Goal: Contribute content

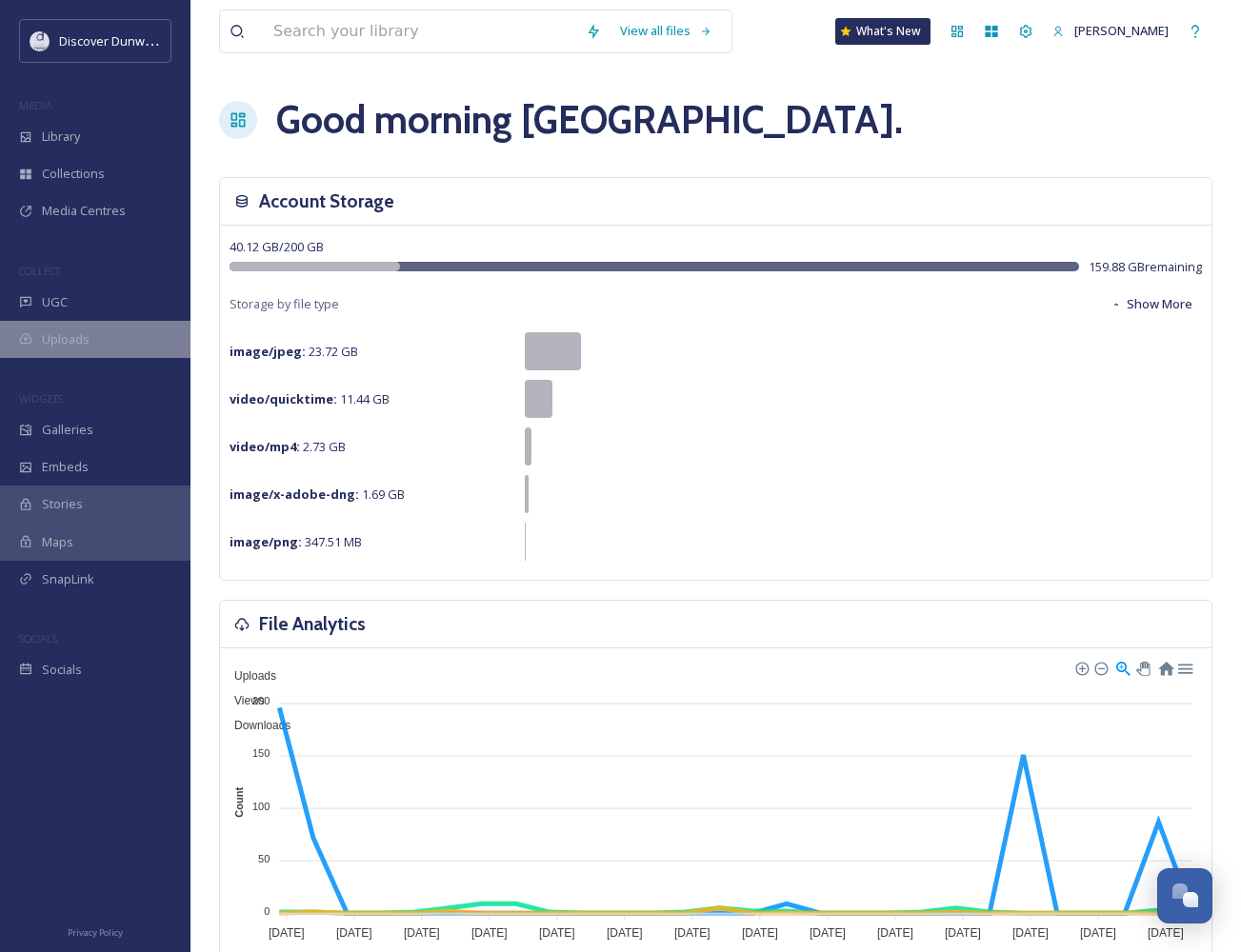
click at [171, 339] on div "Uploads" at bounding box center [95, 340] width 191 height 37
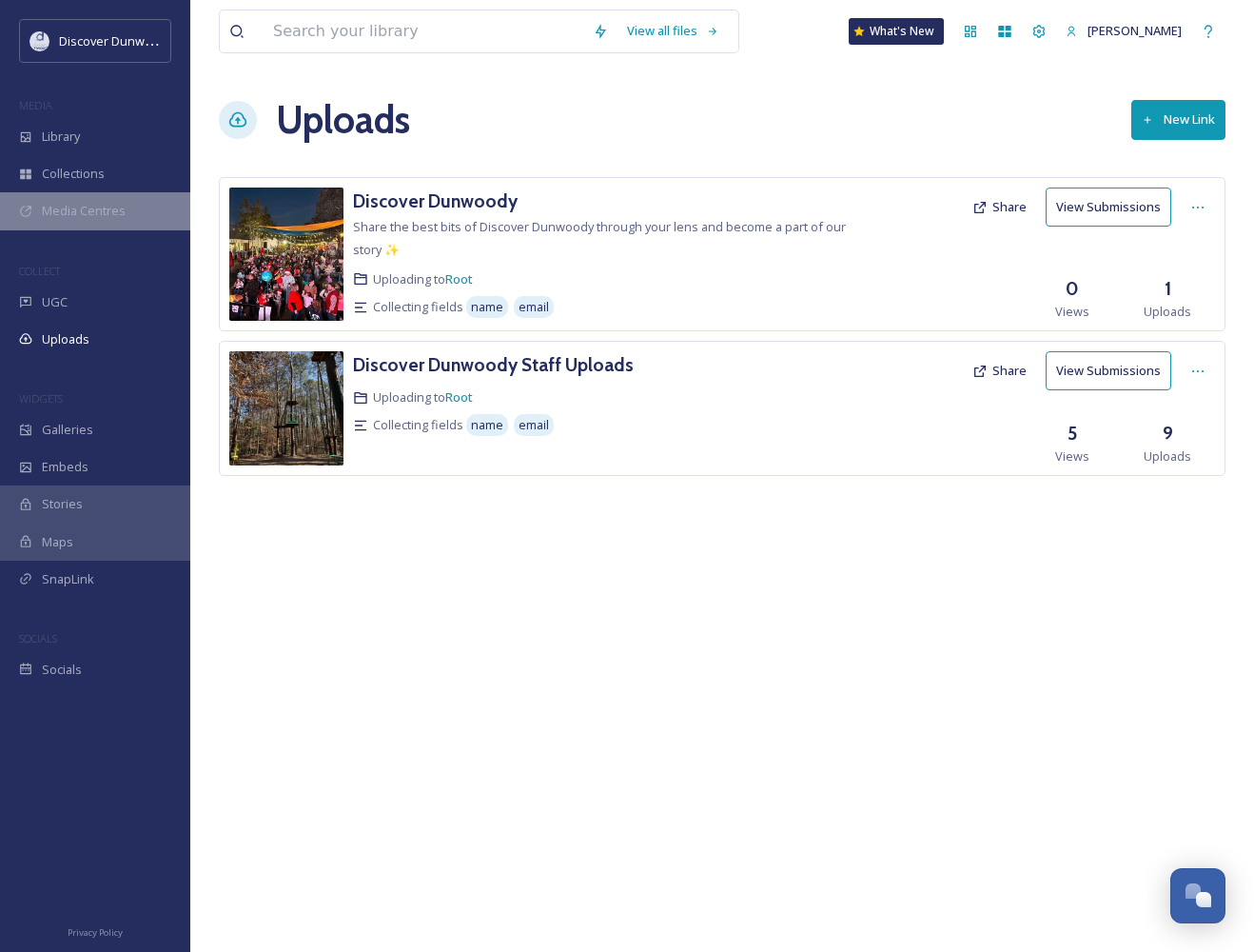
click at [101, 206] on span "Media Centres" at bounding box center [84, 210] width 84 height 18
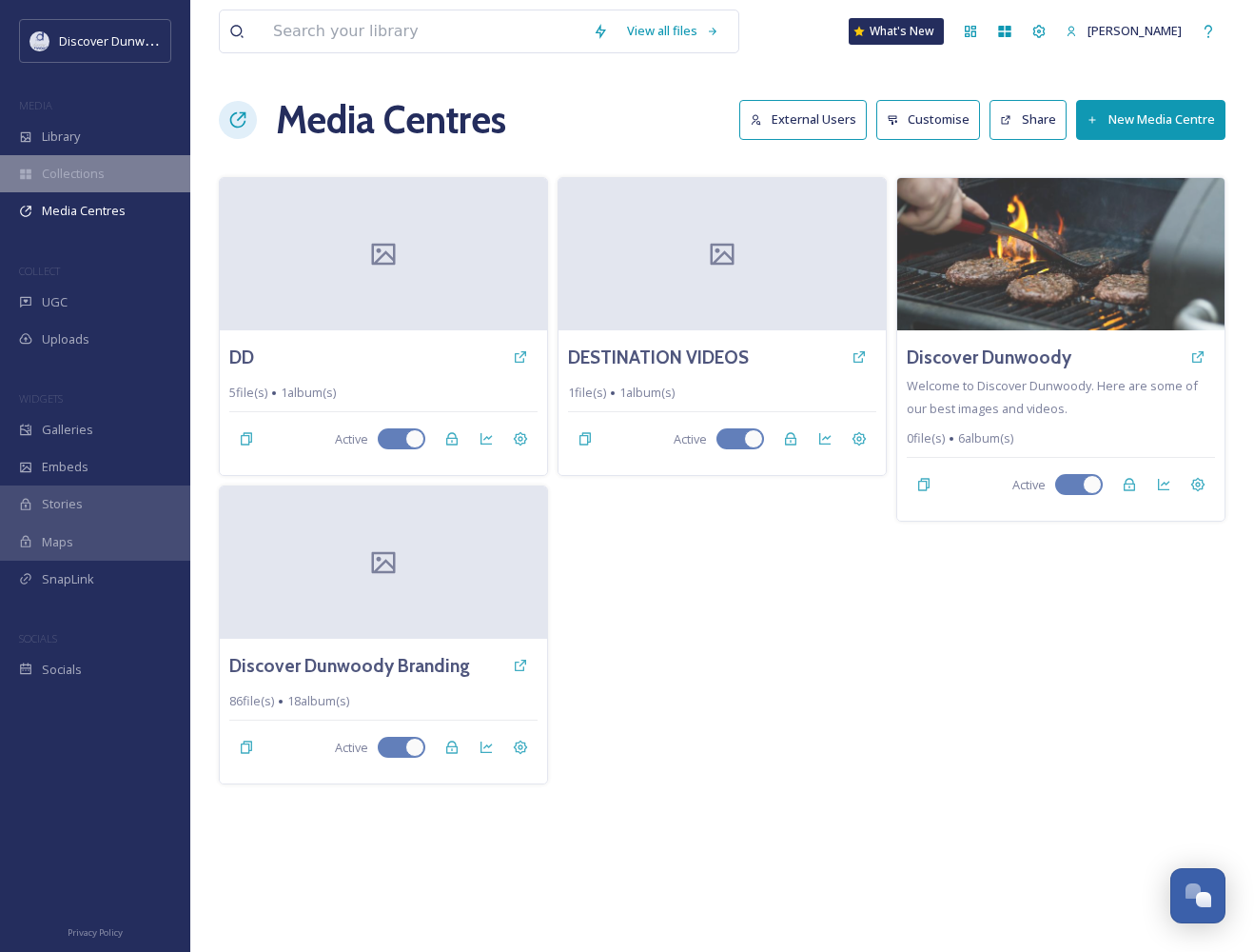
click at [92, 169] on span "Collections" at bounding box center [73, 173] width 63 height 18
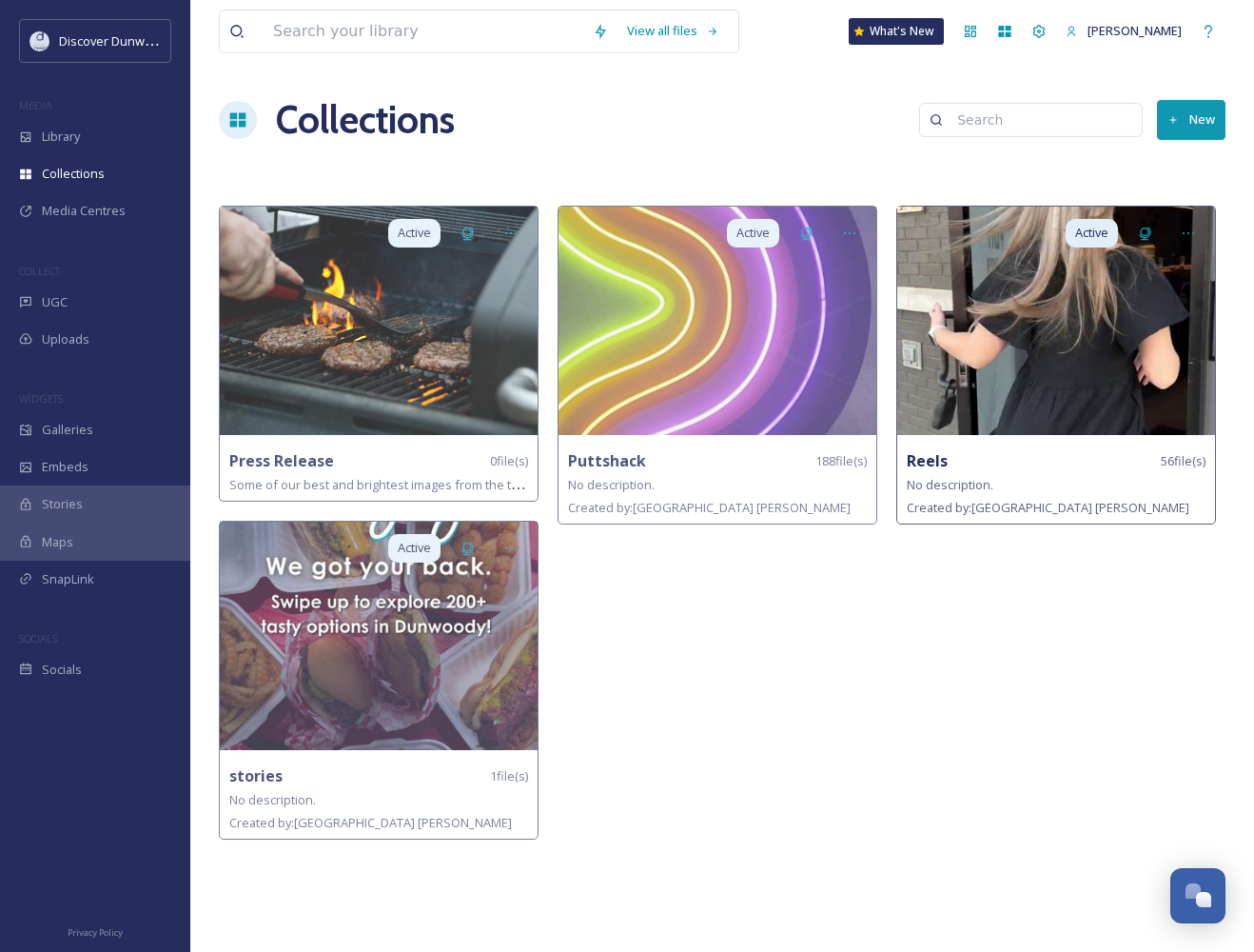
click at [990, 314] on img at bounding box center [1056, 321] width 318 height 229
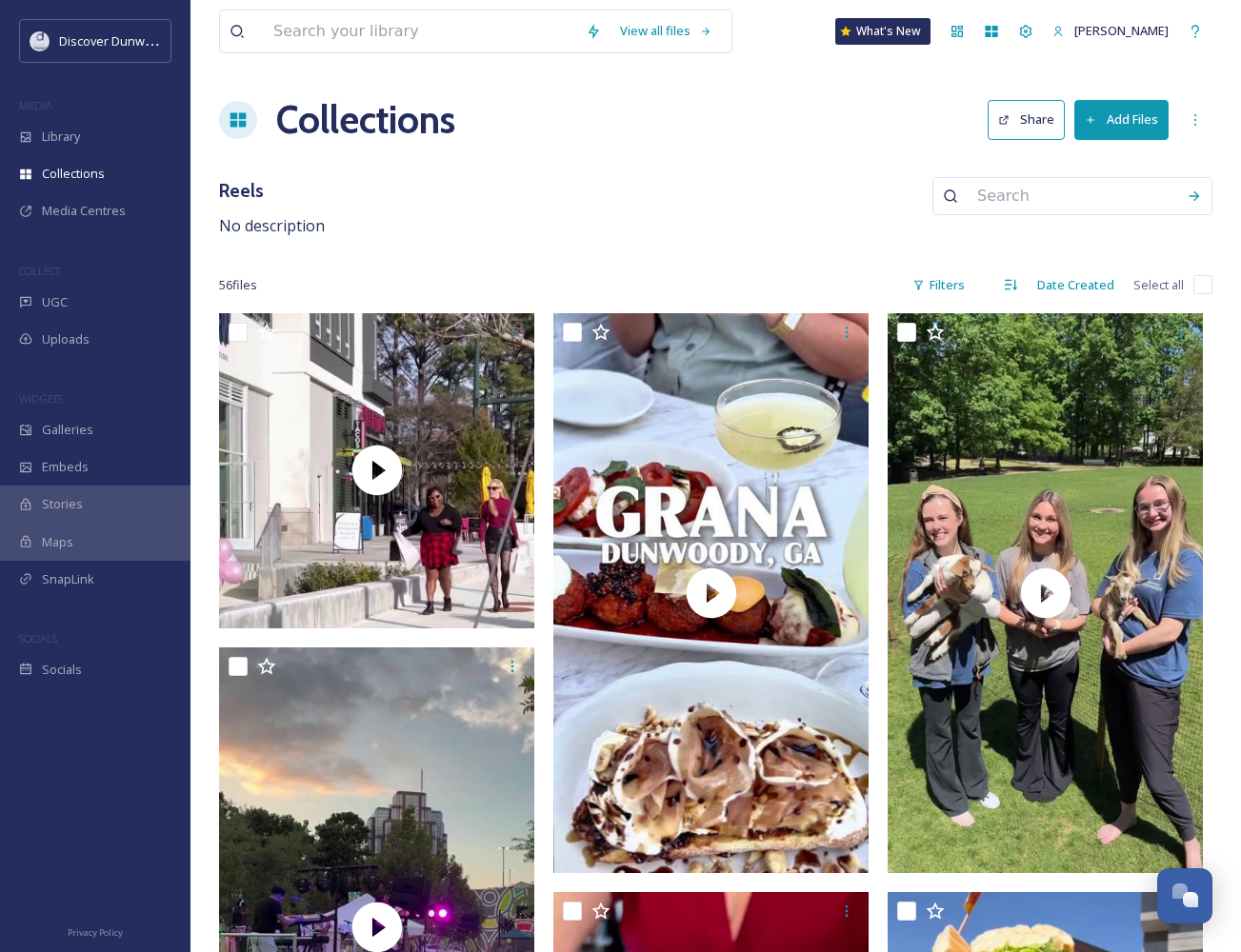
click at [1108, 129] on button "Add Files" at bounding box center [1122, 119] width 94 height 39
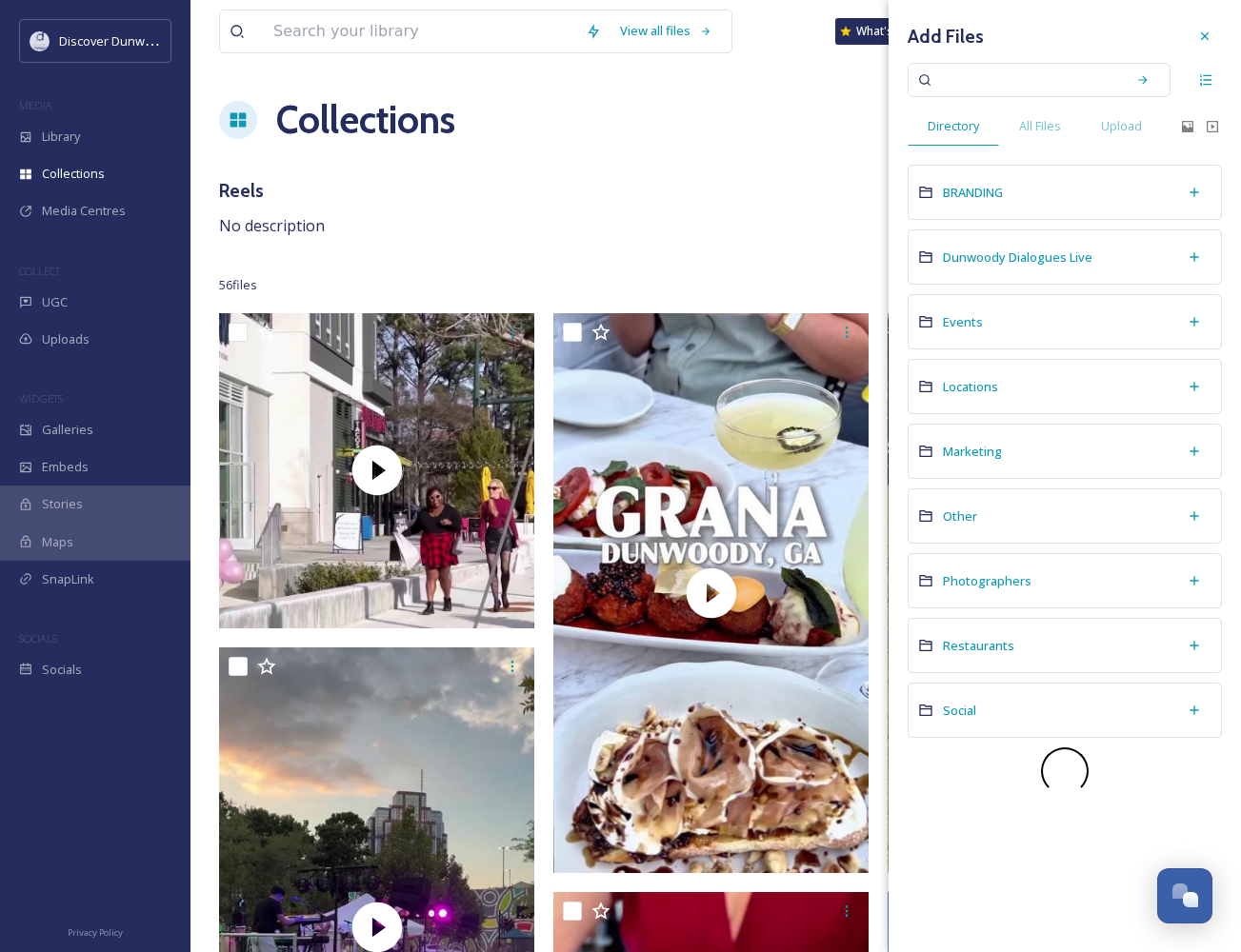
click at [1108, 129] on span "Upload" at bounding box center [1122, 126] width 41 height 18
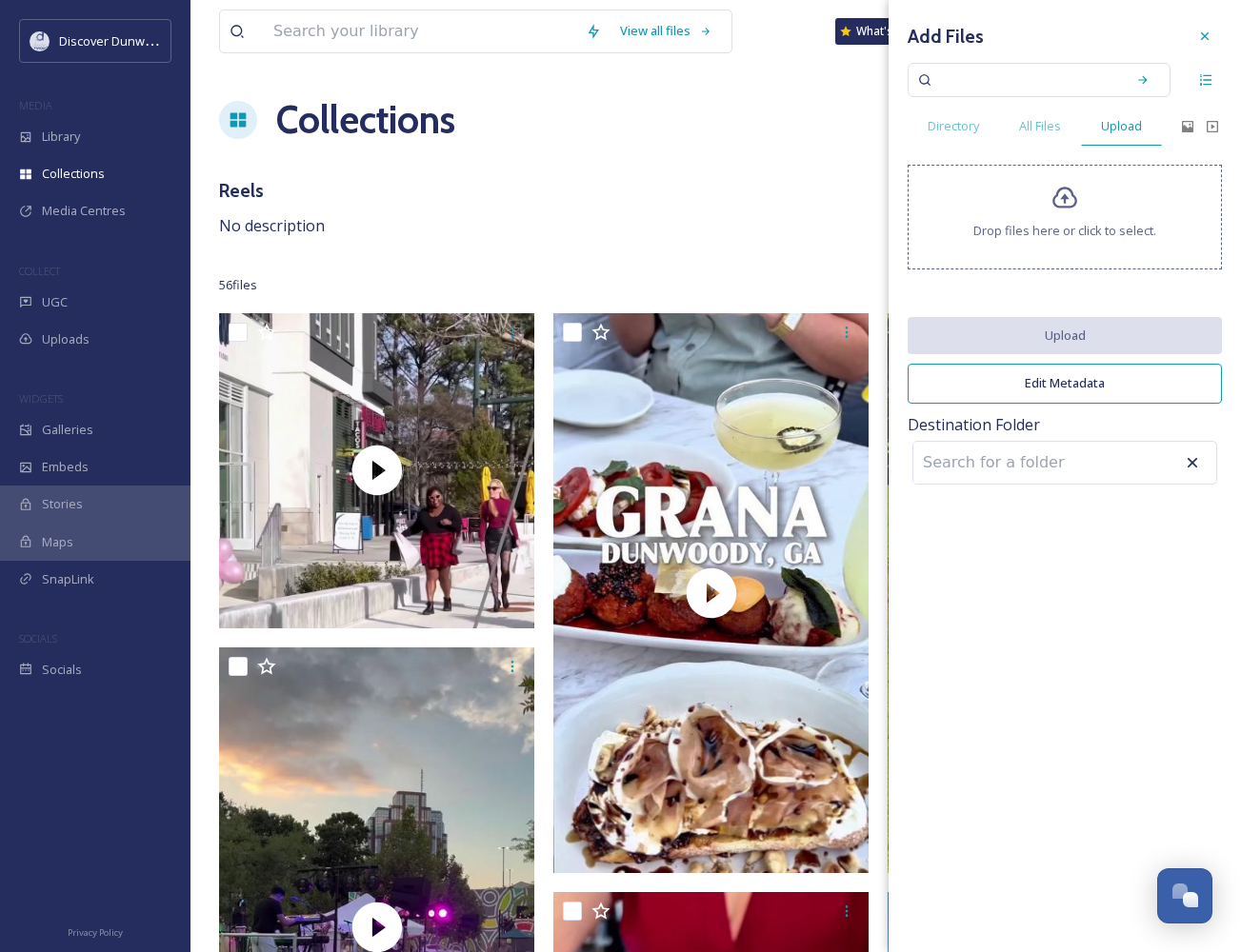
click at [1070, 211] on icon at bounding box center [1065, 199] width 27 height 27
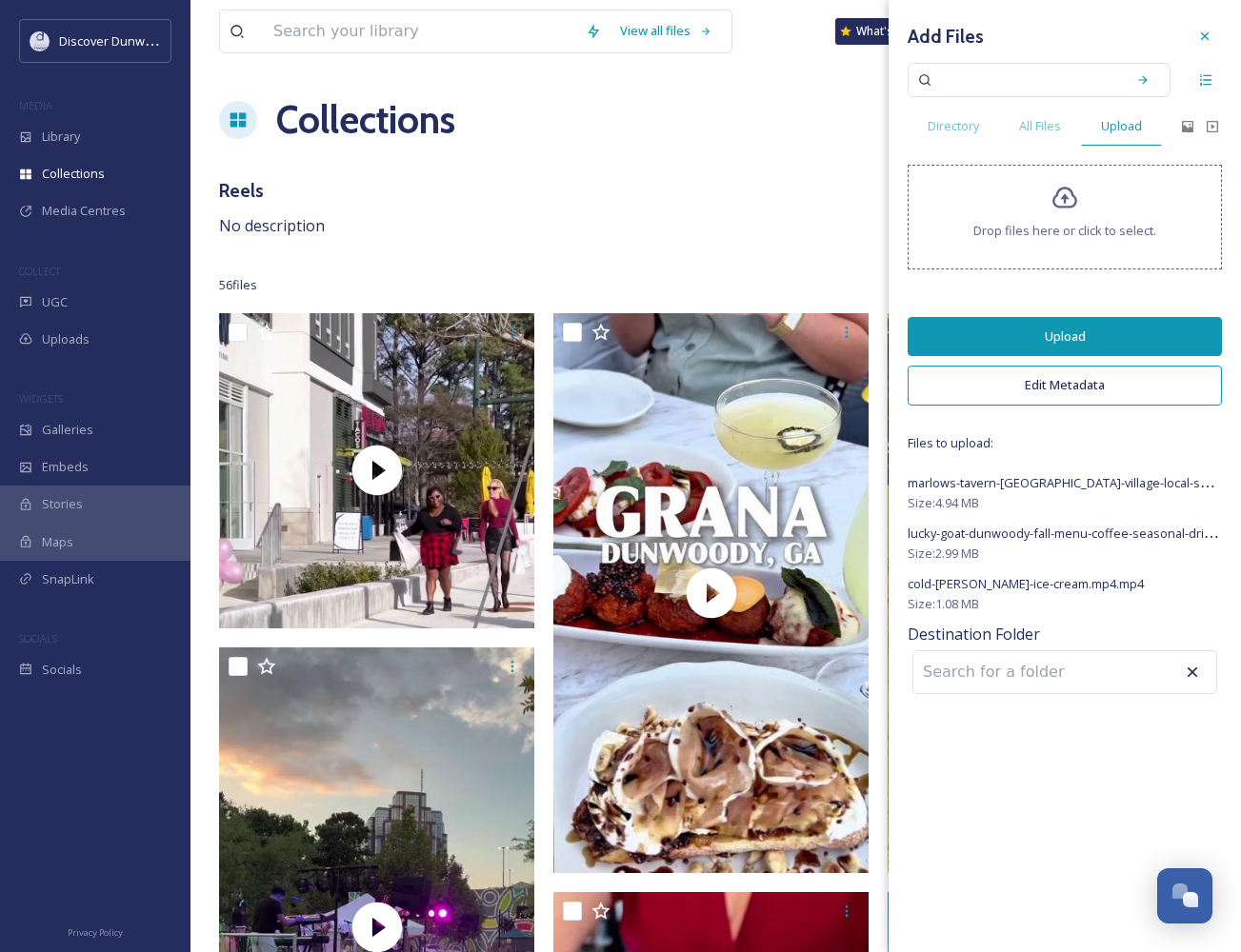
click at [1052, 215] on div "Drop files here or click to select." at bounding box center [1064, 216] width 314 height 105
click at [1092, 340] on button "Upload" at bounding box center [1064, 337] width 314 height 39
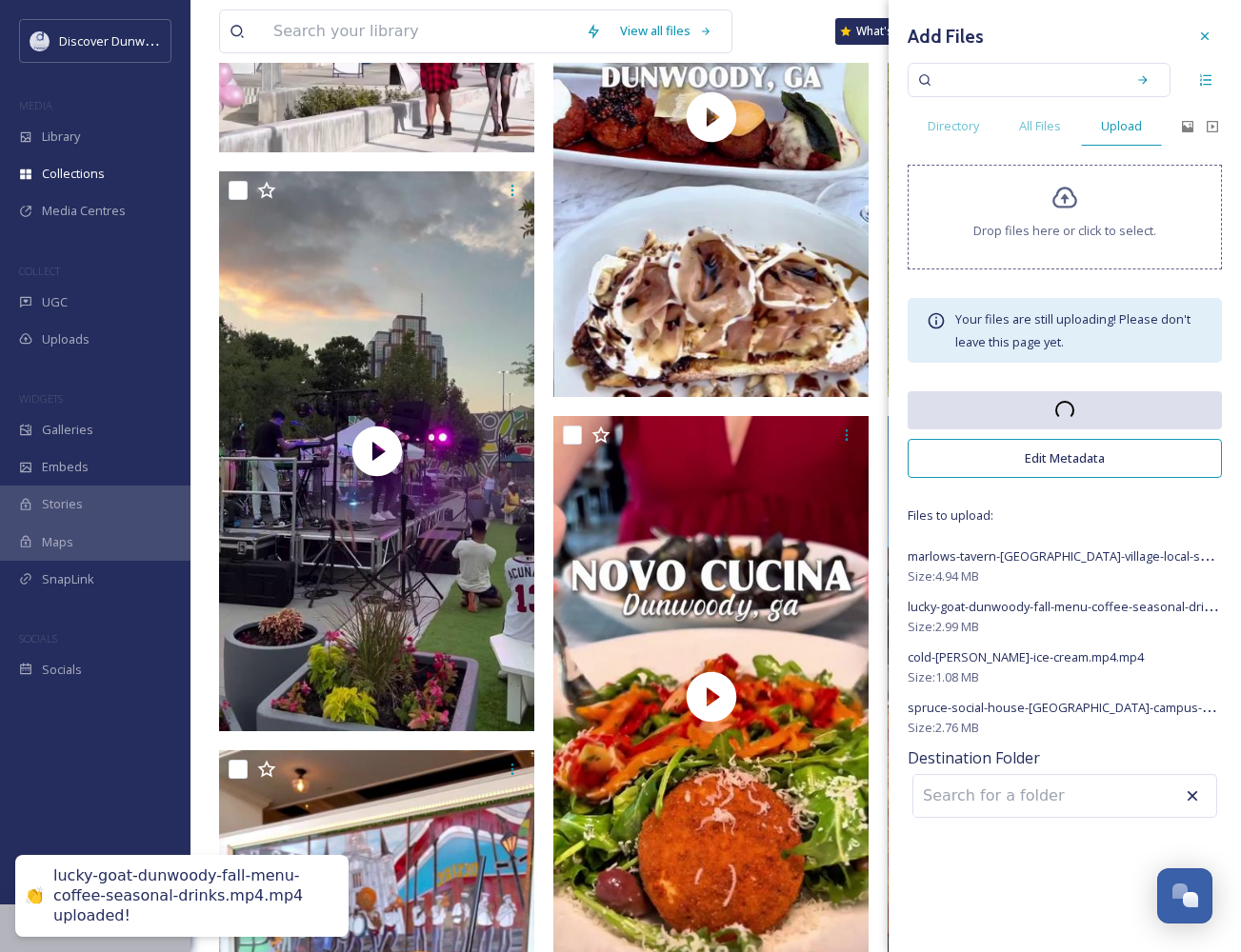
scroll to position [191, 0]
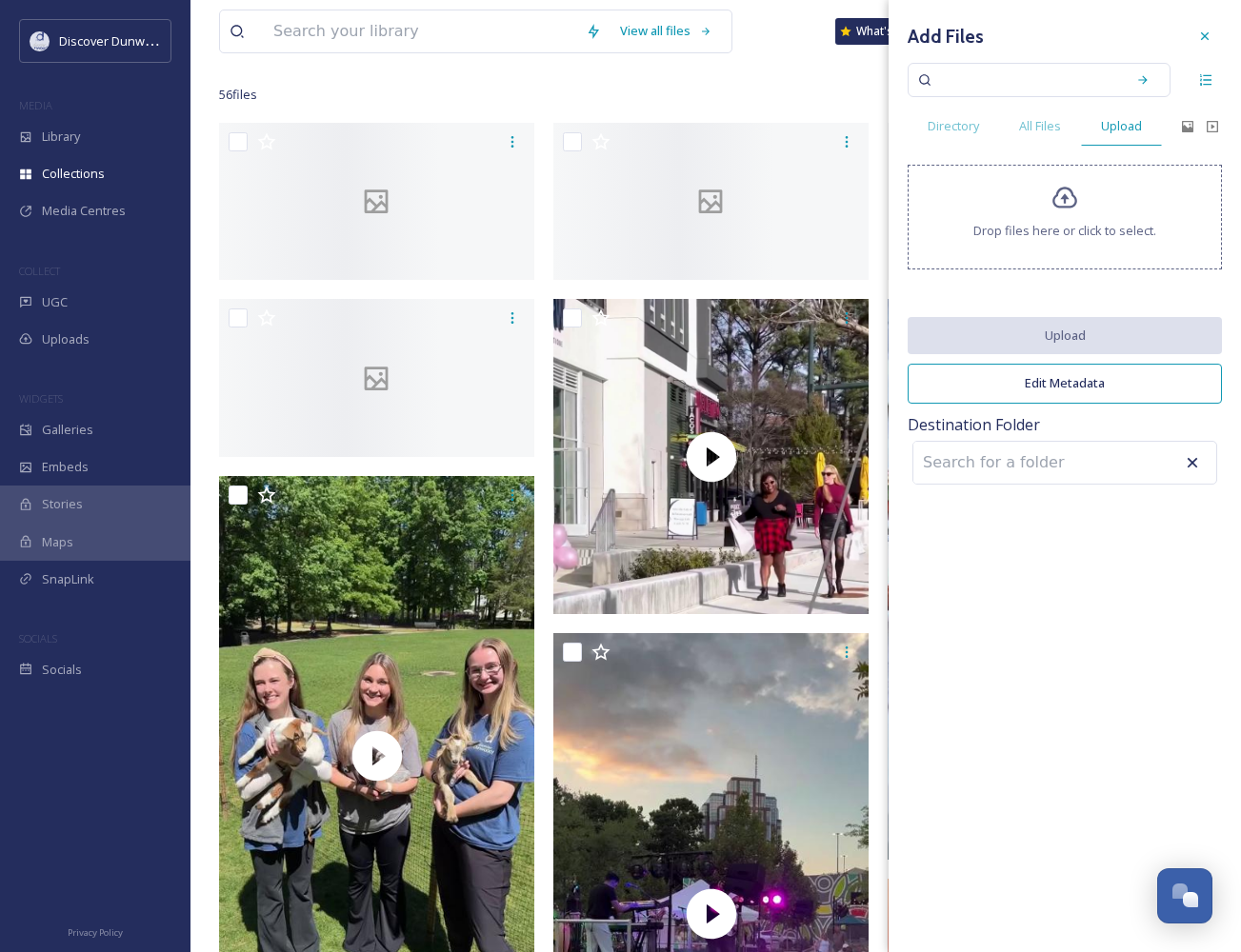
click at [1209, 621] on div "Add Files Directory All Files Upload Drop files here or click to select. Upload…" at bounding box center [1065, 476] width 352 height 952
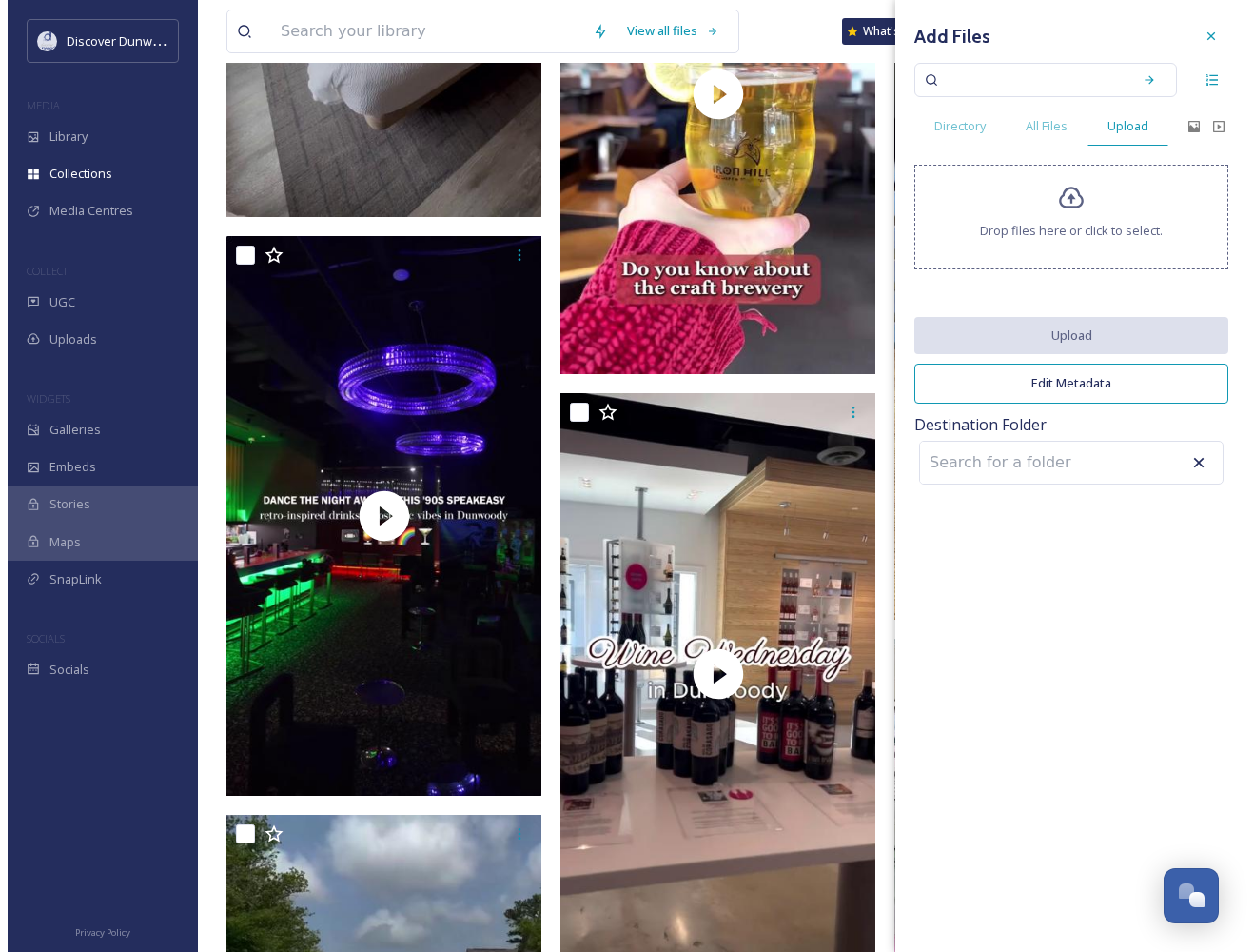
scroll to position [9223, 0]
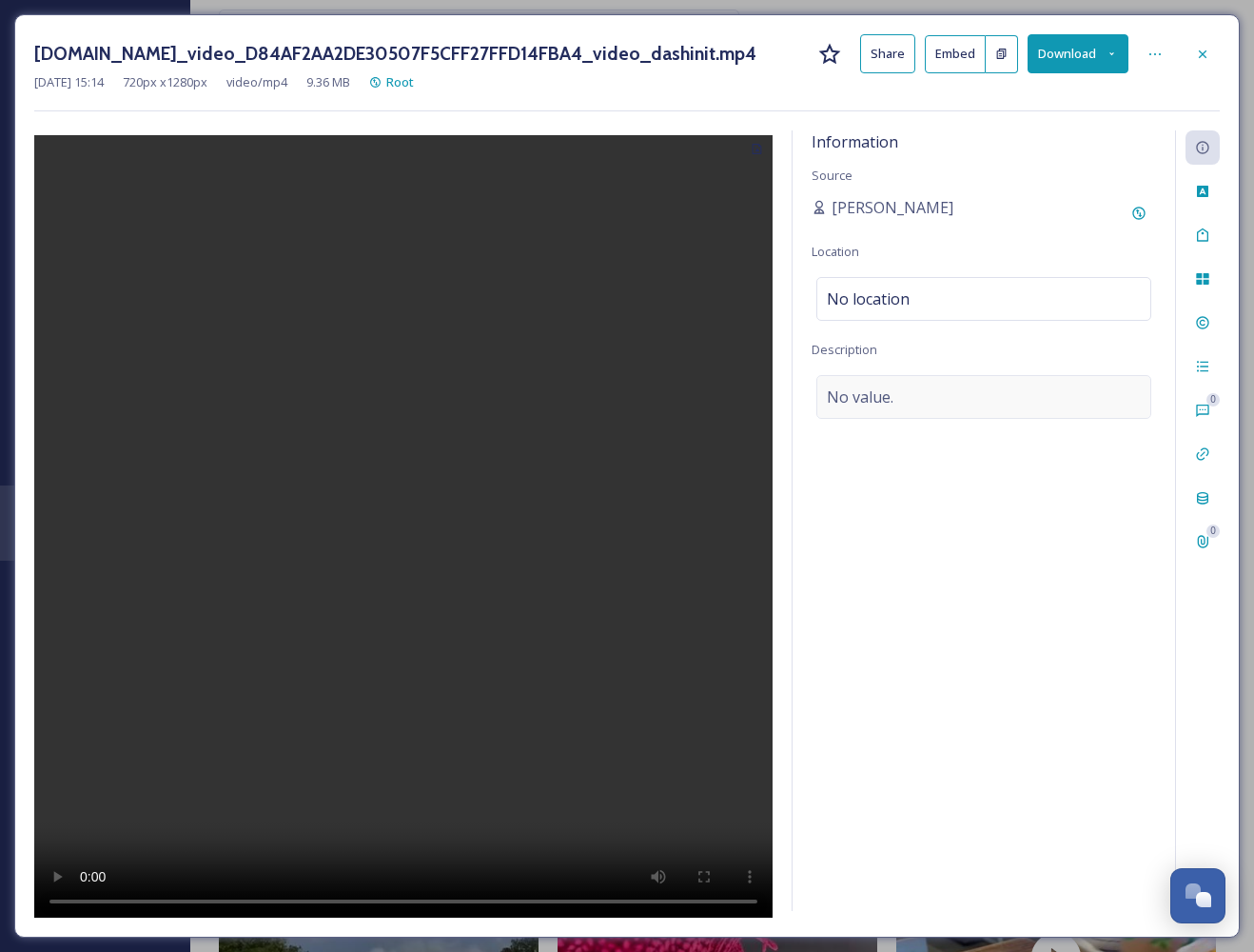
click at [934, 407] on div "No value." at bounding box center [984, 396] width 336 height 44
click at [957, 199] on div "[PERSON_NAME]" at bounding box center [984, 212] width 344 height 34
click at [1198, 231] on icon at bounding box center [1203, 236] width 16 height 16
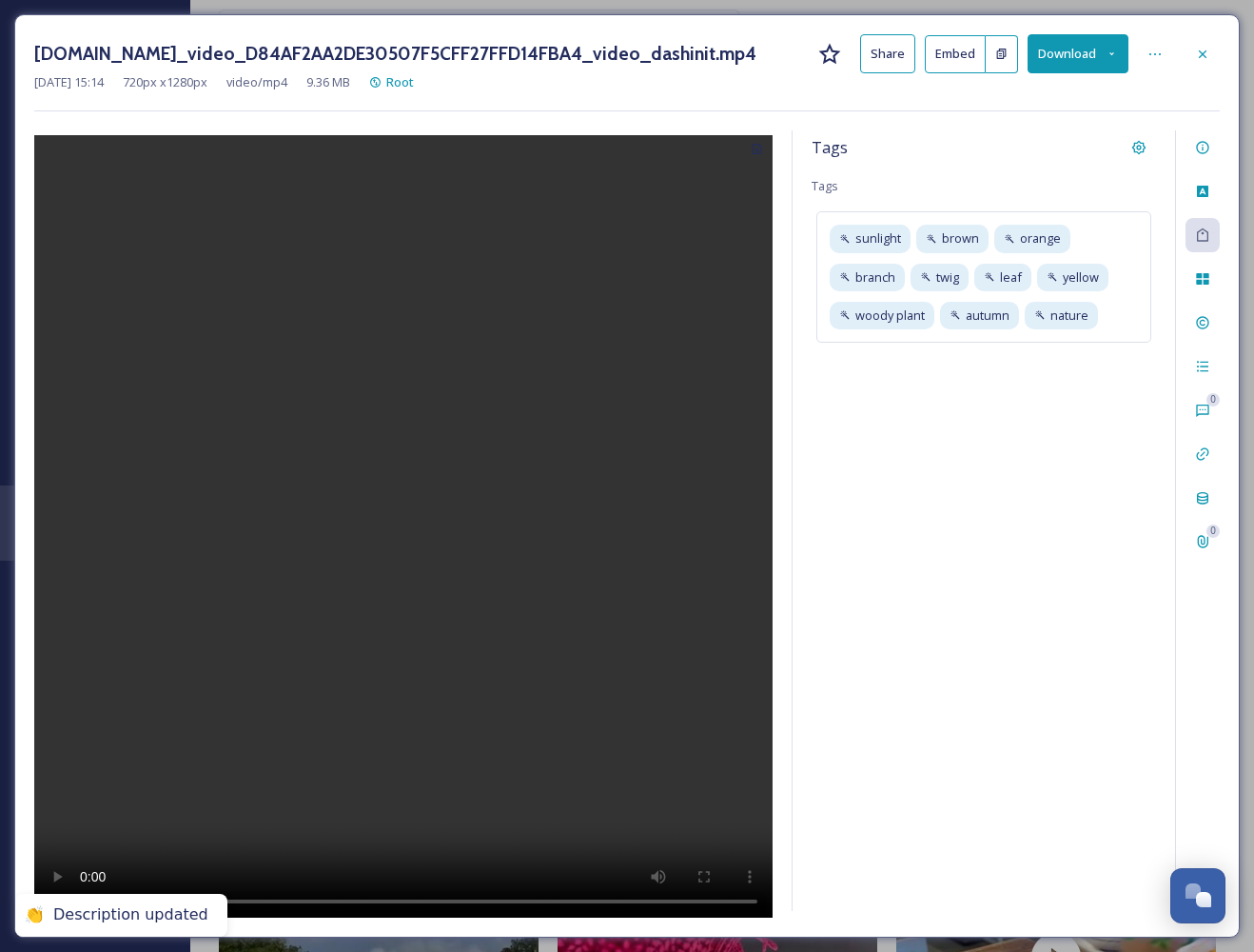
click at [994, 456] on div "Tags Tags sunlight brown orange branch twig leaf yellow woody plant autumn natu…" at bounding box center [984, 521] width 382 height 781
